Goal: Transaction & Acquisition: Purchase product/service

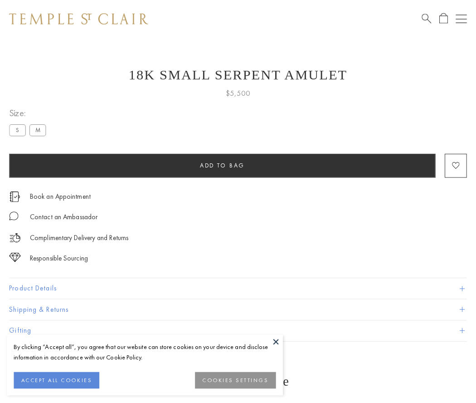
scroll to position [36, 0]
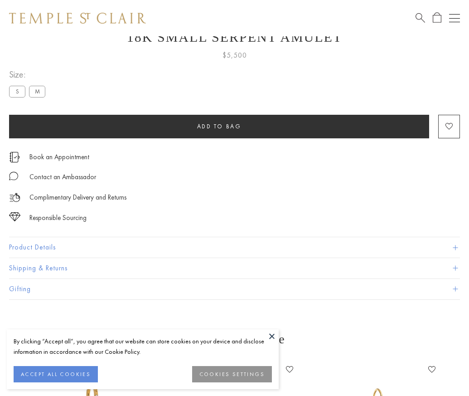
click at [219, 126] on span "Add to bag" at bounding box center [219, 126] width 44 height 8
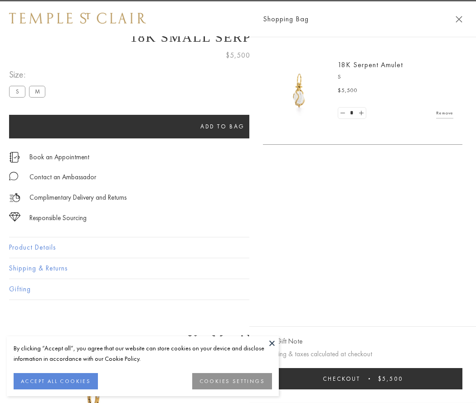
click at [361, 378] on span "Checkout" at bounding box center [342, 379] width 38 height 8
